Goal: Find specific page/section: Find specific page/section

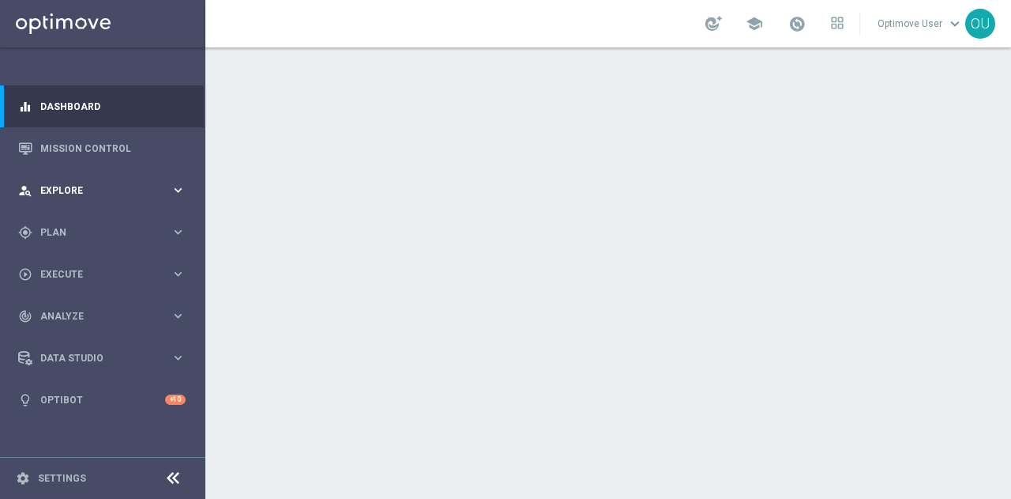
click at [101, 193] on span "Explore" at bounding box center [105, 190] width 130 height 9
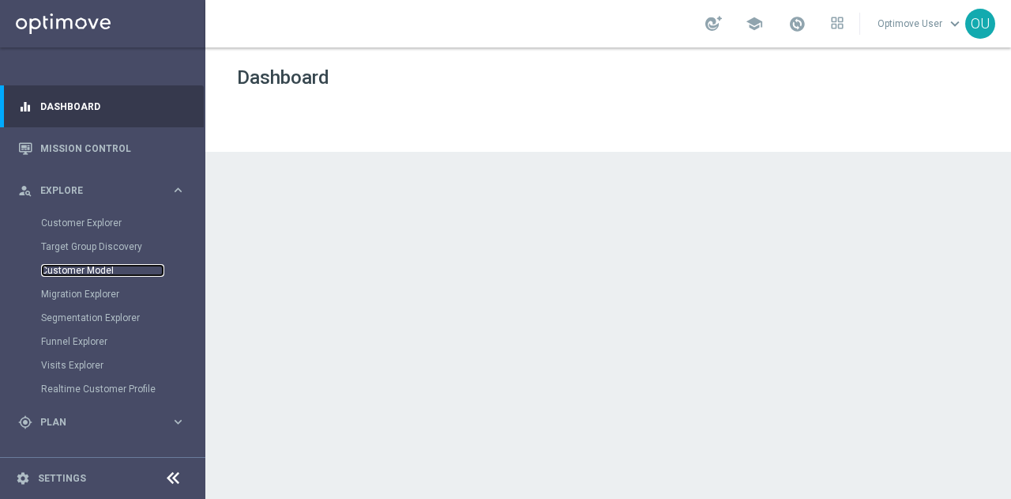
click at [80, 273] on link "Customer Model" at bounding box center [102, 270] width 123 height 13
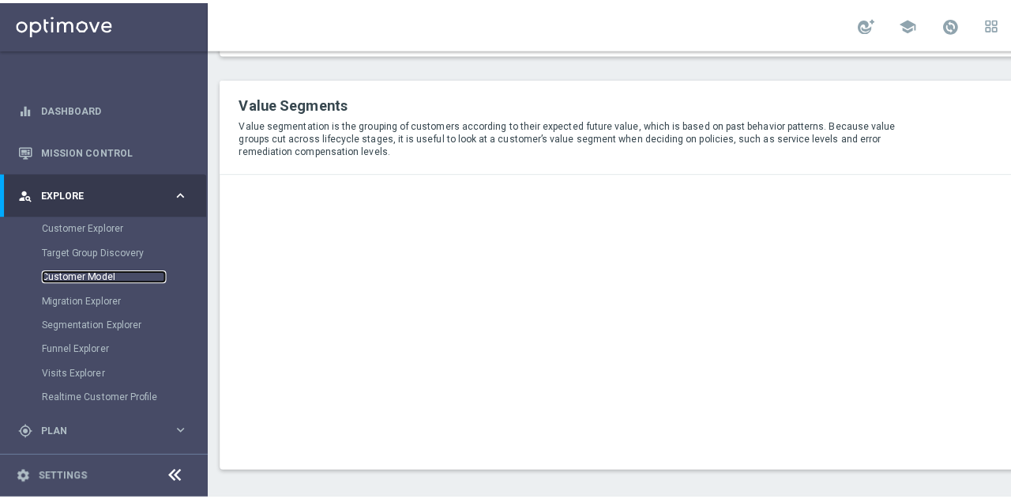
scroll to position [1203, 0]
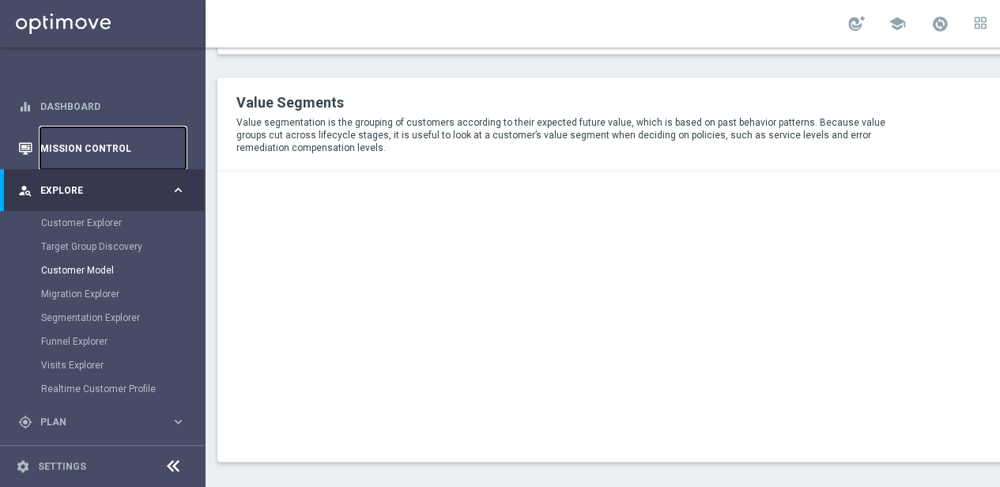
click at [109, 151] on link "Mission Control" at bounding box center [112, 148] width 145 height 42
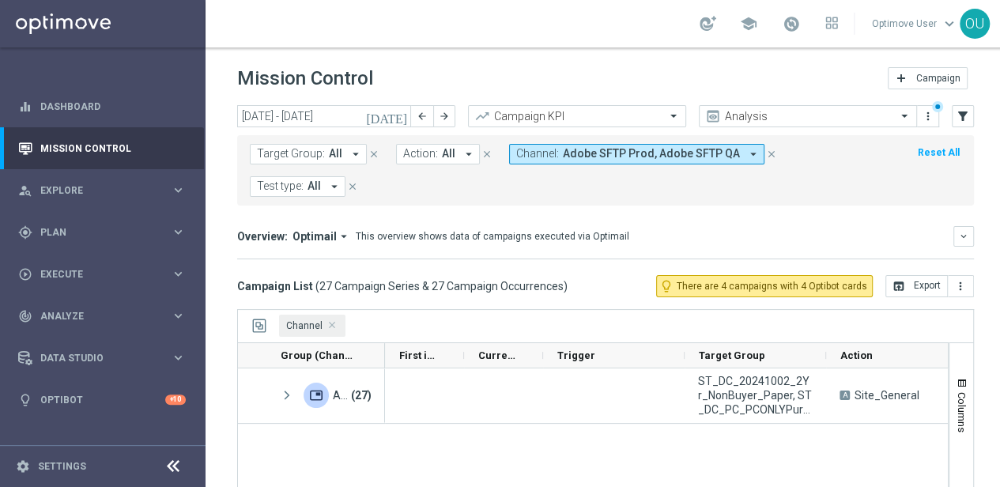
click at [616, 147] on span "Adobe SFTP Prod, Adobe SFTP QA" at bounding box center [651, 153] width 177 height 13
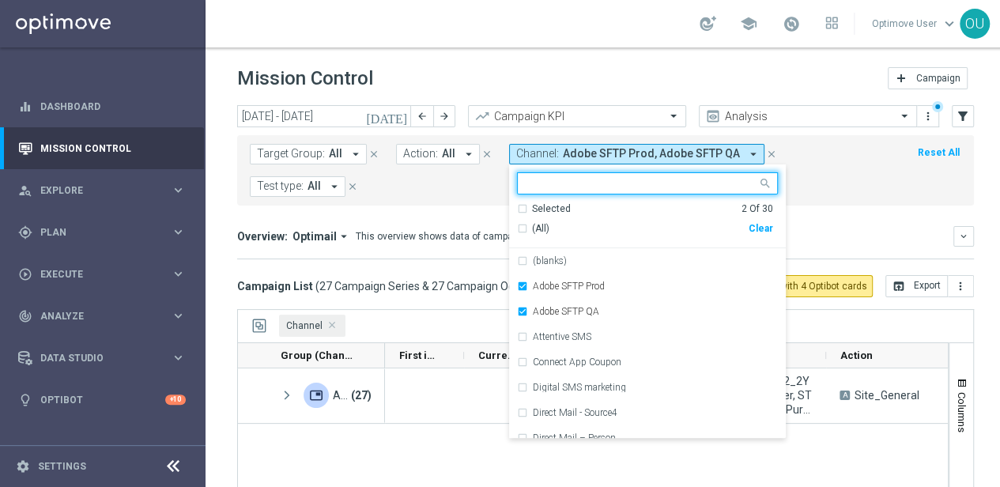
click at [517, 228] on div "(All)" at bounding box center [633, 228] width 232 height 13
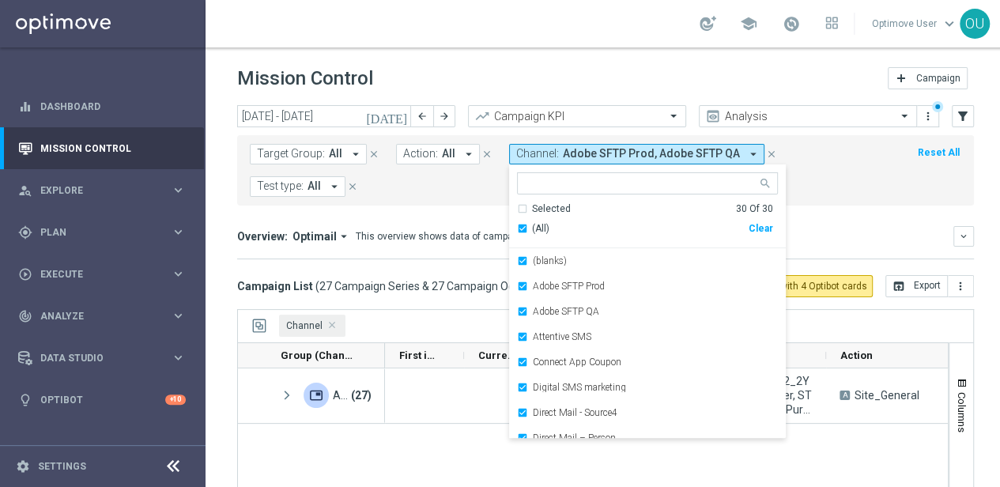
click at [884, 178] on form "Target Group: All arrow_drop_down close Action: All arrow_drop_down close Chann…" at bounding box center [570, 170] width 641 height 53
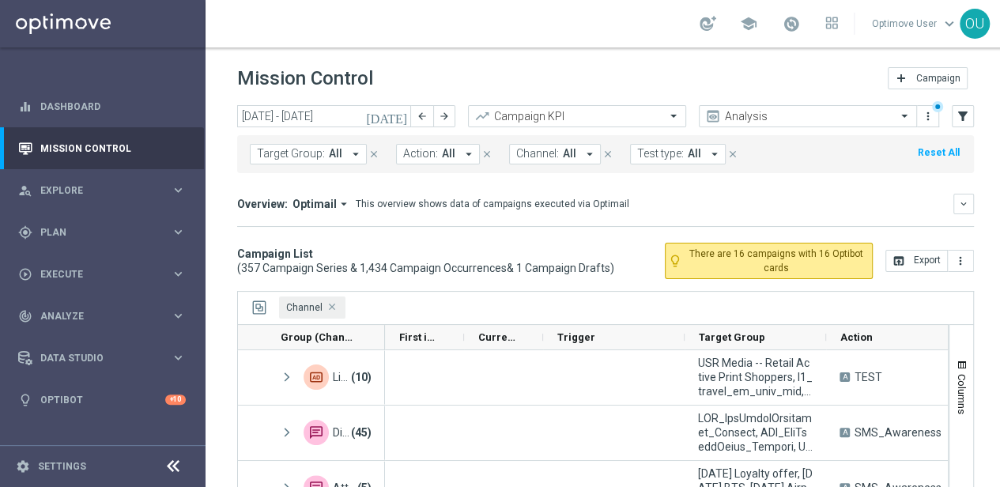
click at [329, 306] on span "Channel Press DELETE to remove" at bounding box center [333, 307] width 8 height 8
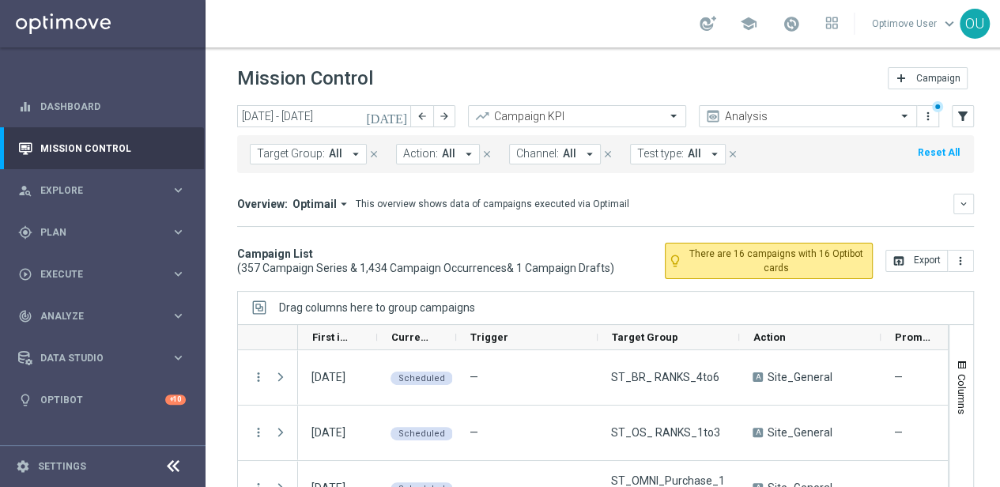
click at [171, 476] on icon at bounding box center [173, 466] width 19 height 19
